Goal: Task Accomplishment & Management: Use online tool/utility

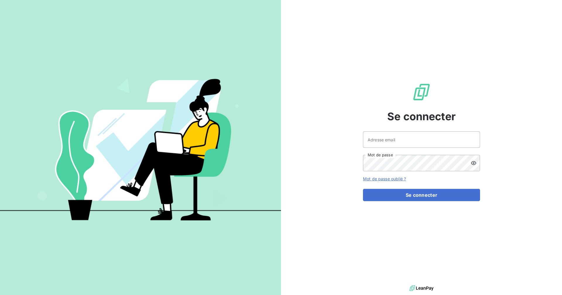
type input "[EMAIL_ADDRESS][DOMAIN_NAME]"
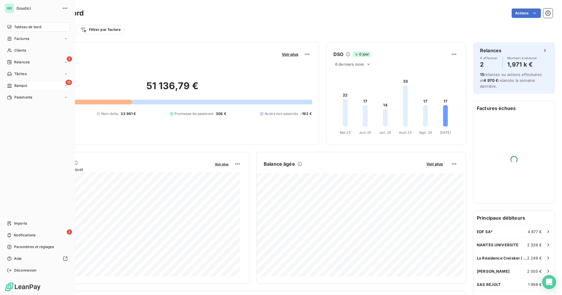
click at [33, 85] on div "15 Banque" at bounding box center [37, 85] width 65 height 9
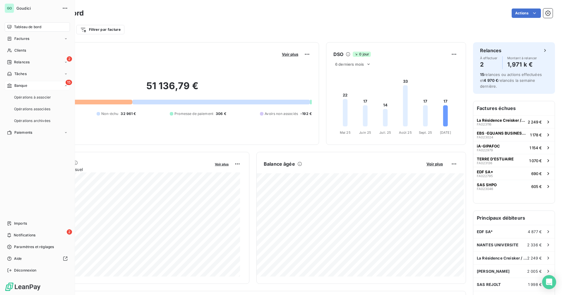
click at [33, 85] on div "15 Banque" at bounding box center [37, 85] width 65 height 9
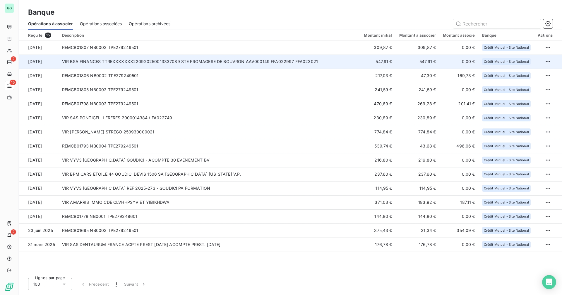
click at [253, 63] on td "VIR BSA FINANCES TTREXXXXXXX220920250013337089 STE FROMAGERE DE BOUVRON AAV0001…" at bounding box center [210, 61] width 302 height 14
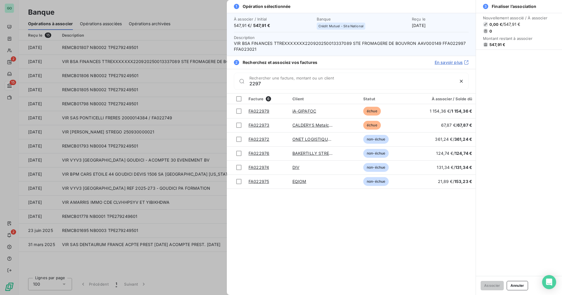
drag, startPoint x: 255, startPoint y: 84, endPoint x: 281, endPoint y: 85, distance: 26.4
click at [281, 85] on input "2297" at bounding box center [352, 84] width 205 height 6
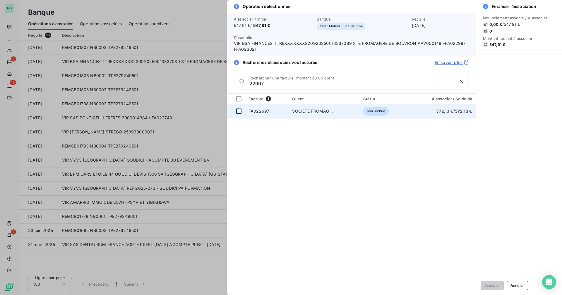
type input "22997"
click at [239, 112] on div at bounding box center [238, 110] width 5 height 5
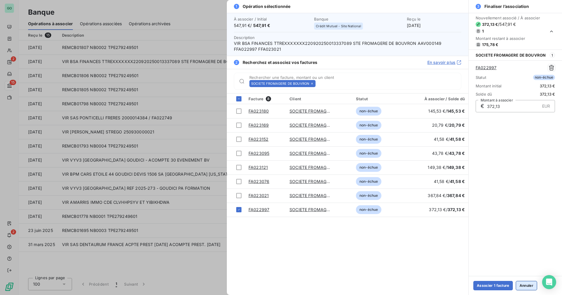
click at [528, 283] on button "Annuler" at bounding box center [526, 285] width 21 height 9
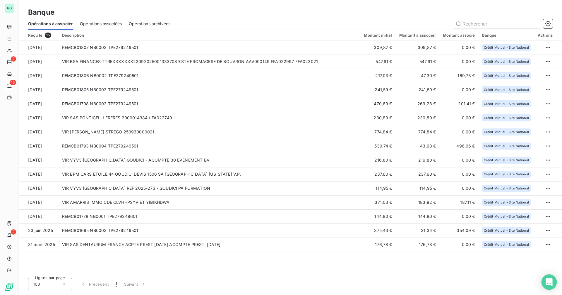
click at [550, 283] on icon "Open Intercom Messenger" at bounding box center [550, 282] width 8 height 8
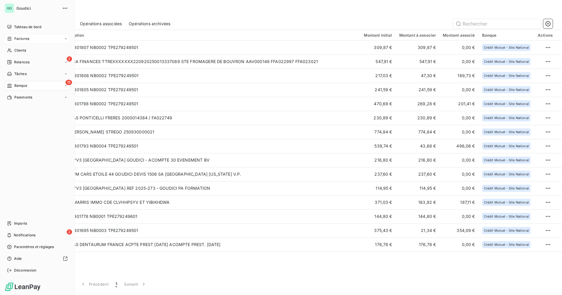
click at [31, 38] on div "Factures" at bounding box center [37, 38] width 65 height 9
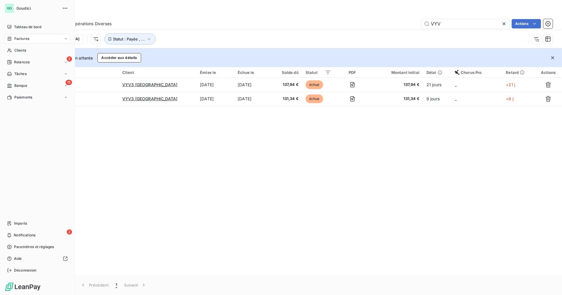
click at [32, 39] on div "Factures" at bounding box center [37, 38] width 65 height 9
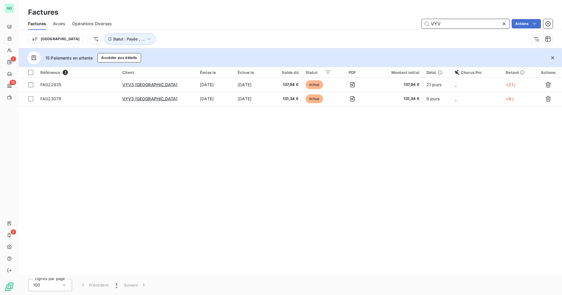
drag, startPoint x: 458, startPoint y: 22, endPoint x: 356, endPoint y: 21, distance: 101.9
click at [360, 22] on div "VYV Actions" at bounding box center [336, 23] width 434 height 9
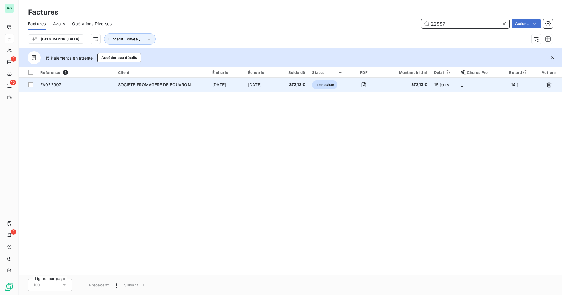
type input "22997"
click at [215, 86] on td "[DATE]" at bounding box center [227, 85] width 36 height 14
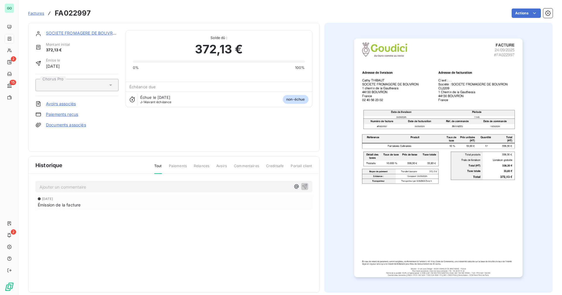
click at [62, 105] on link "Avoirs associés" at bounding box center [61, 104] width 30 height 6
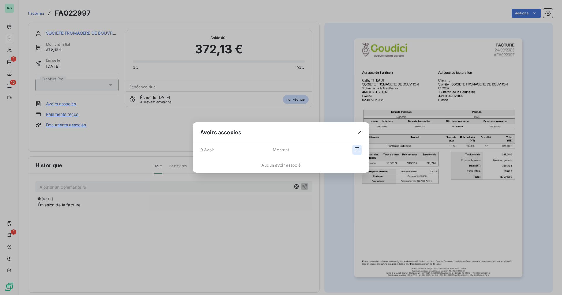
click at [358, 150] on icon "button" at bounding box center [357, 149] width 5 height 5
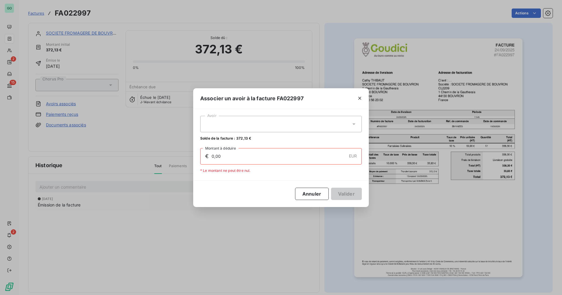
click at [262, 124] on div at bounding box center [281, 124] width 162 height 16
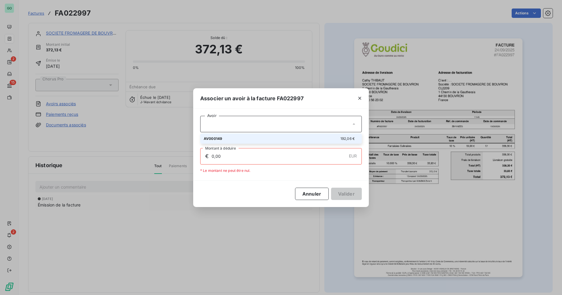
click at [251, 138] on div "AV000149 192,06 €" at bounding box center [281, 139] width 155 height 6
type input "192,06"
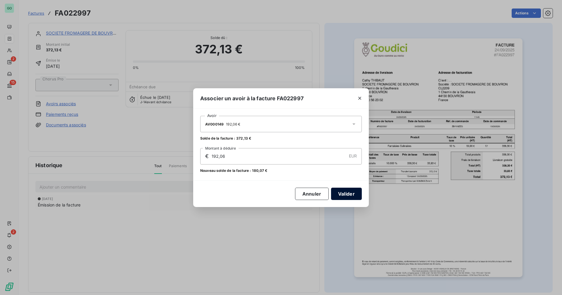
click at [347, 194] on button "Valider" at bounding box center [346, 193] width 31 height 12
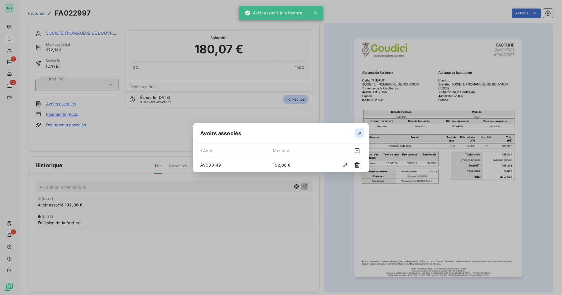
click at [361, 129] on button "button" at bounding box center [359, 132] width 9 height 9
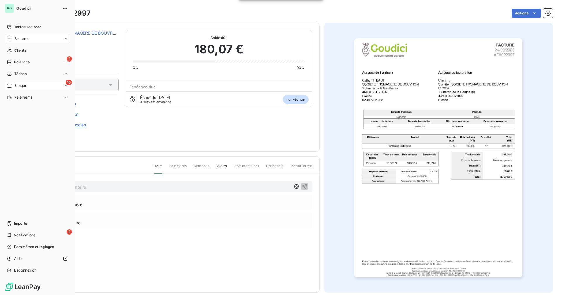
click at [26, 86] on span "Banque" at bounding box center [20, 85] width 13 height 5
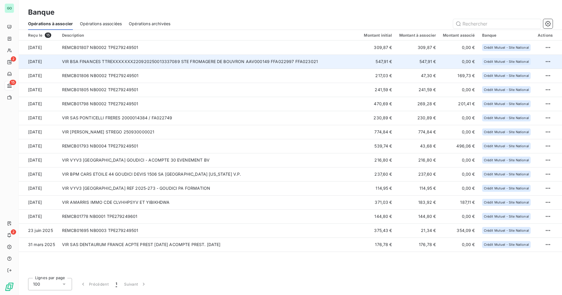
click at [190, 60] on td "VIR BSA FINANCES TTREXXXXXXX220920250013337089 STE FROMAGERE DE BOUVRON AAV0001…" at bounding box center [210, 61] width 302 height 14
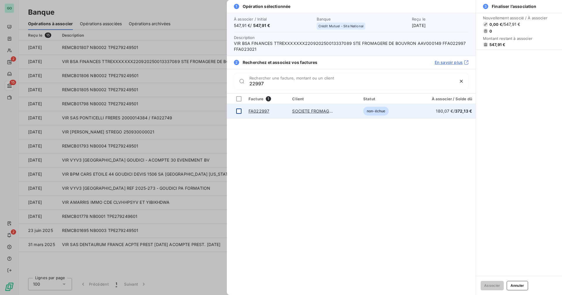
type input "22997"
click at [240, 113] on div at bounding box center [238, 110] width 5 height 5
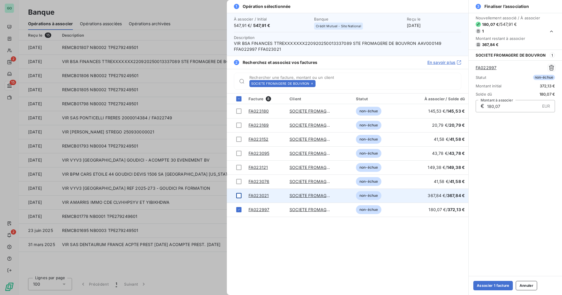
click at [240, 195] on div at bounding box center [238, 195] width 5 height 5
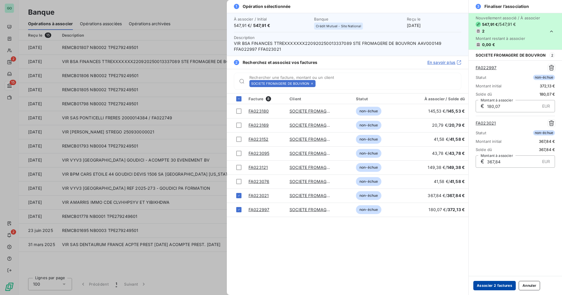
click at [489, 283] on button "Associer 2 factures" at bounding box center [495, 285] width 42 height 9
